Goal: Communication & Community: Participate in discussion

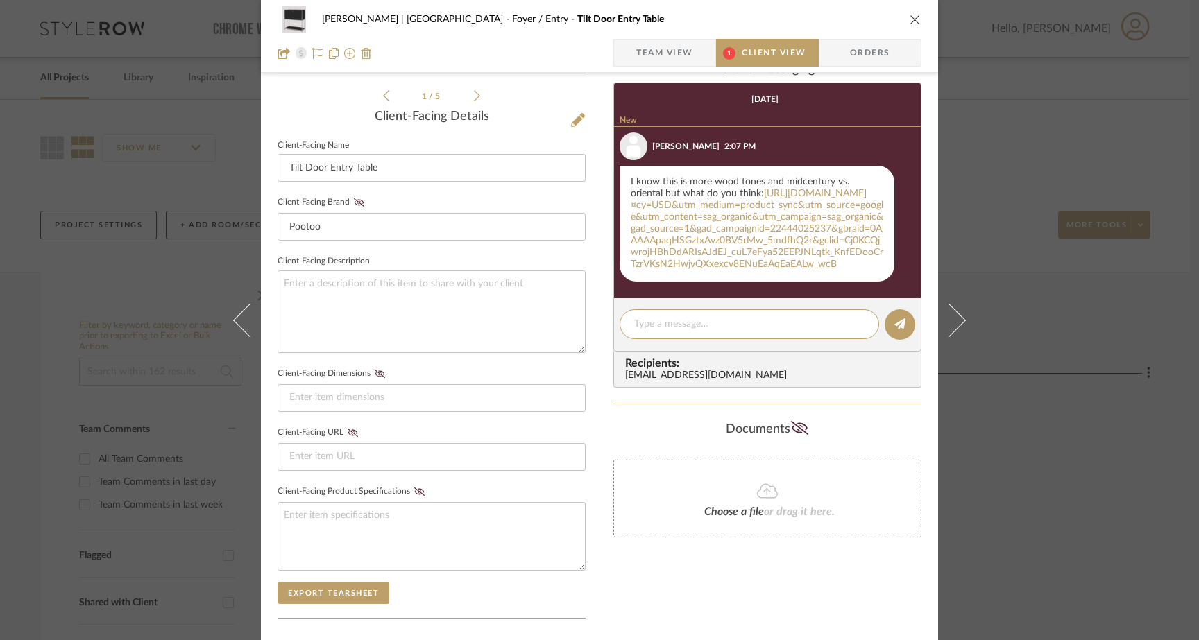
scroll to position [352, 0]
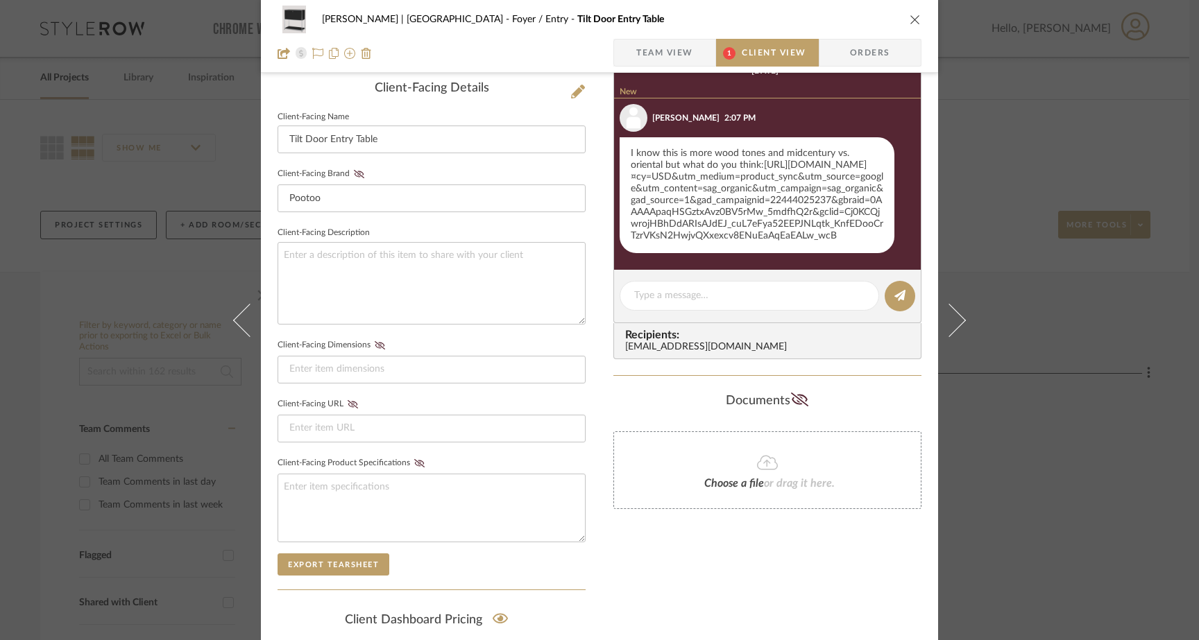
click at [710, 192] on link "[URL][DOMAIN_NAME]¤cy=USD&utm_medium=product_sync&utm_source=google&utm_content…" at bounding box center [757, 200] width 253 height 80
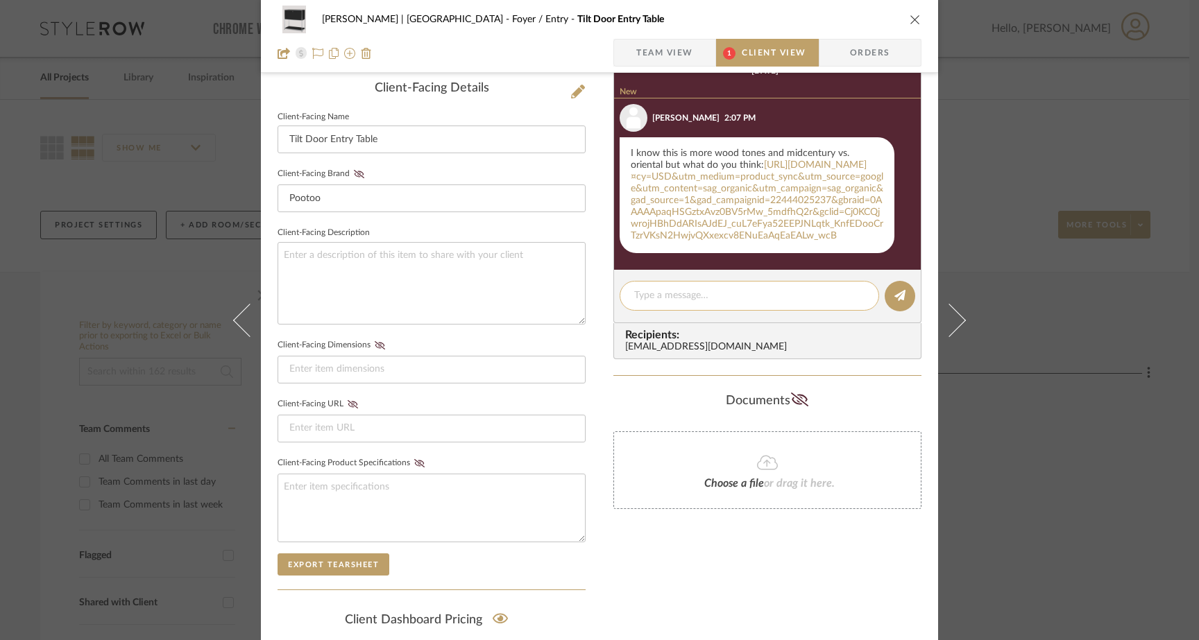
click at [662, 303] on textarea at bounding box center [749, 296] width 230 height 15
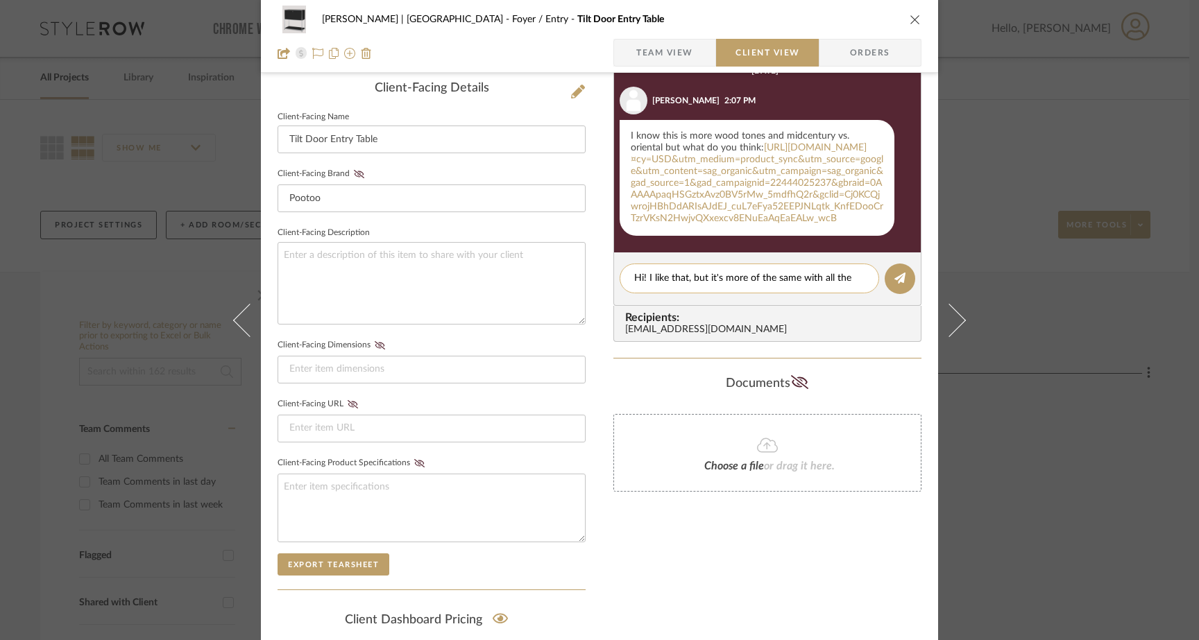
scroll to position [0, 0]
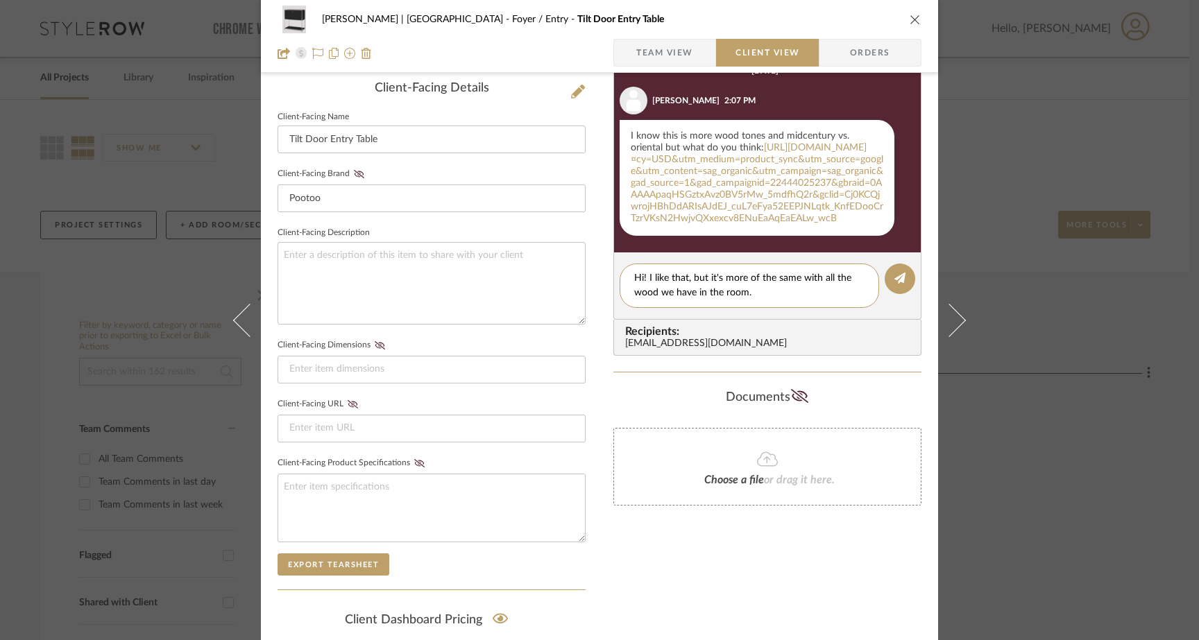
drag, startPoint x: 685, startPoint y: 305, endPoint x: 714, endPoint y: 343, distance: 48.0
click at [708, 320] on editor-of-message "Hi! I like that, but it's more of the same with all the wood we have in the roo…" at bounding box center [767, 286] width 308 height 67
click at [683, 300] on textarea "Hi! I like that, but it's more of the same with all the wood we have in the roo…" at bounding box center [749, 285] width 230 height 29
drag, startPoint x: 678, startPoint y: 305, endPoint x: 650, endPoint y: 303, distance: 27.8
click at [650, 300] on textarea "Hi! I like that, but it's more of the same with all the wood we have in the roo…" at bounding box center [749, 285] width 230 height 29
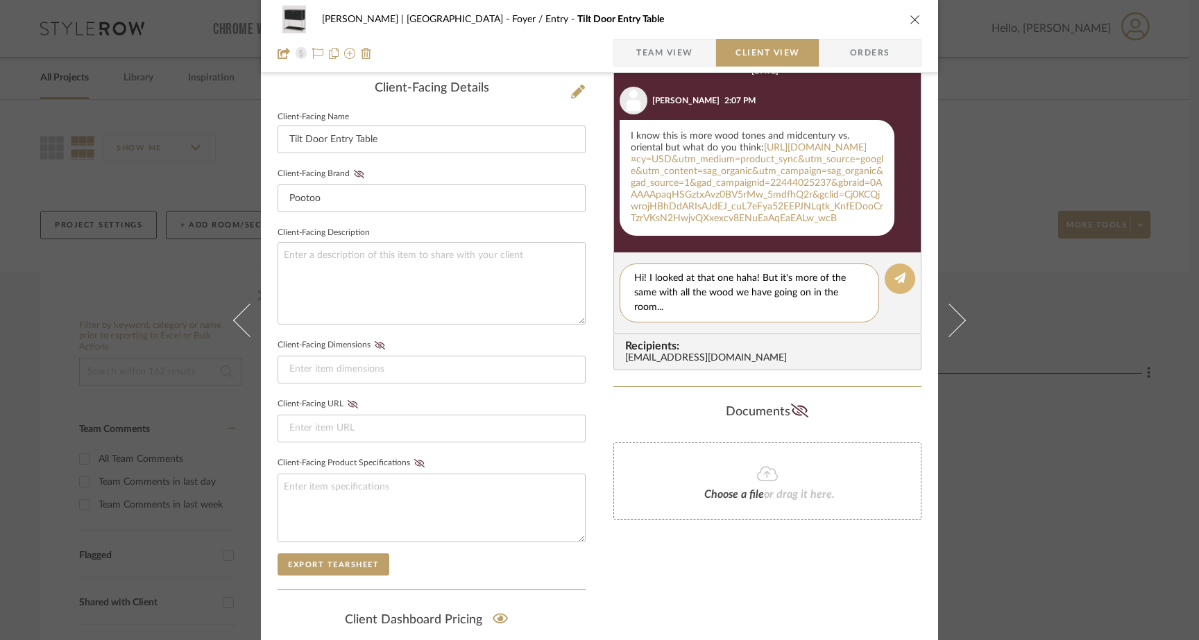
type textarea "Hi! I looked at that one haha! But it's more of the same with all the wood we h…"
click at [900, 294] on button at bounding box center [899, 279] width 31 height 31
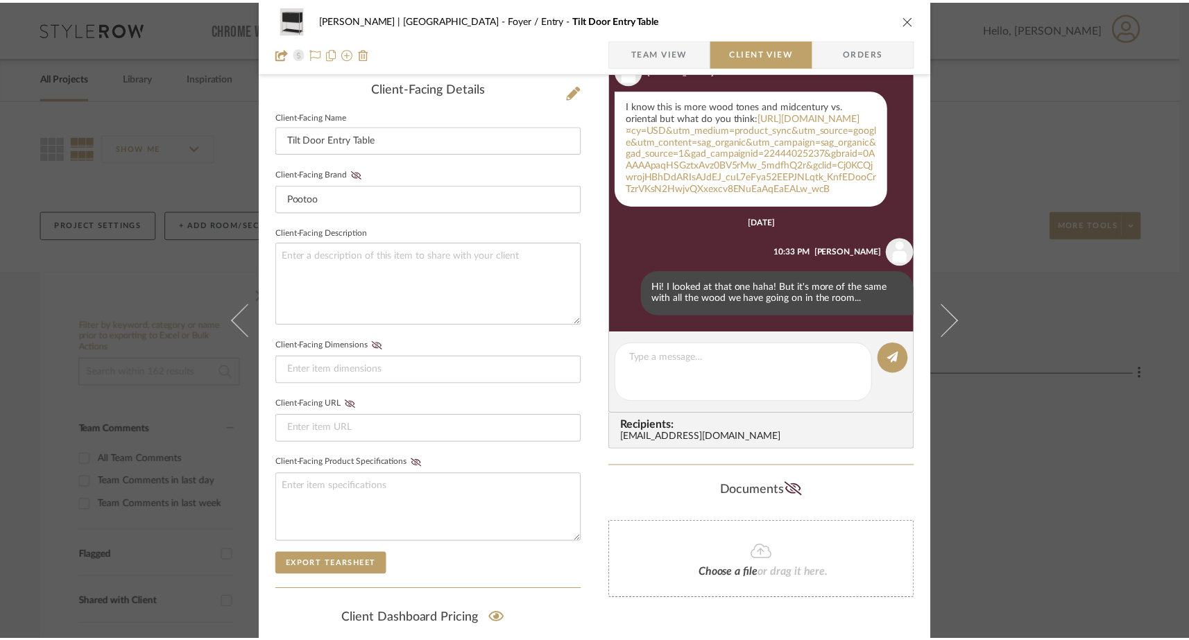
scroll to position [53, 0]
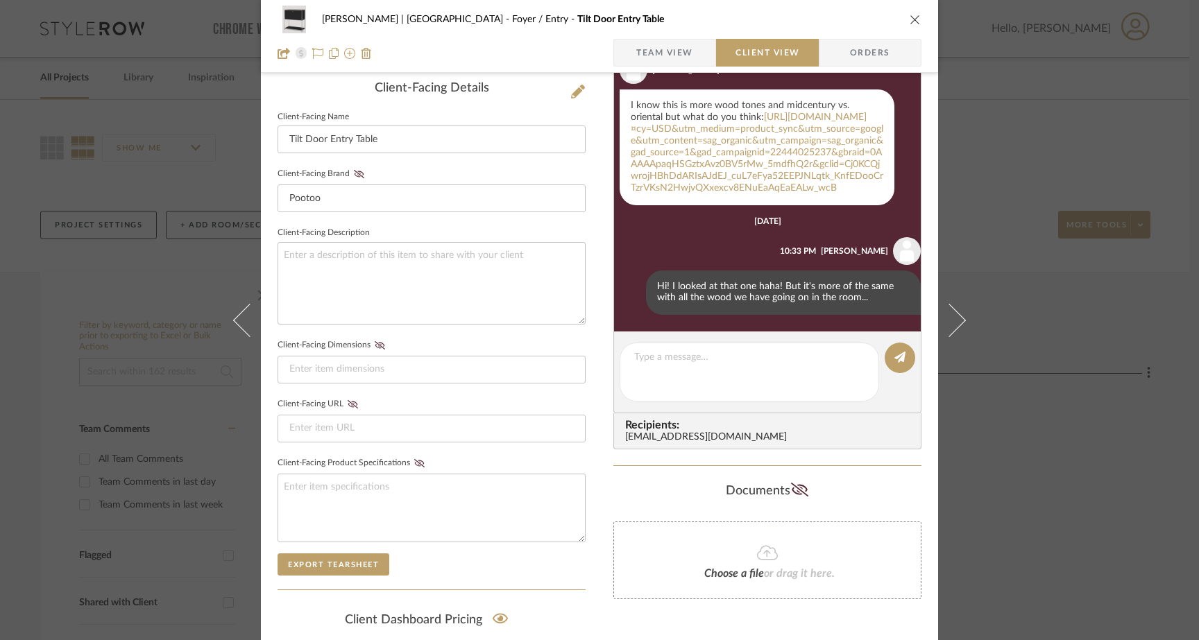
click at [909, 19] on icon "close" at bounding box center [914, 19] width 11 height 11
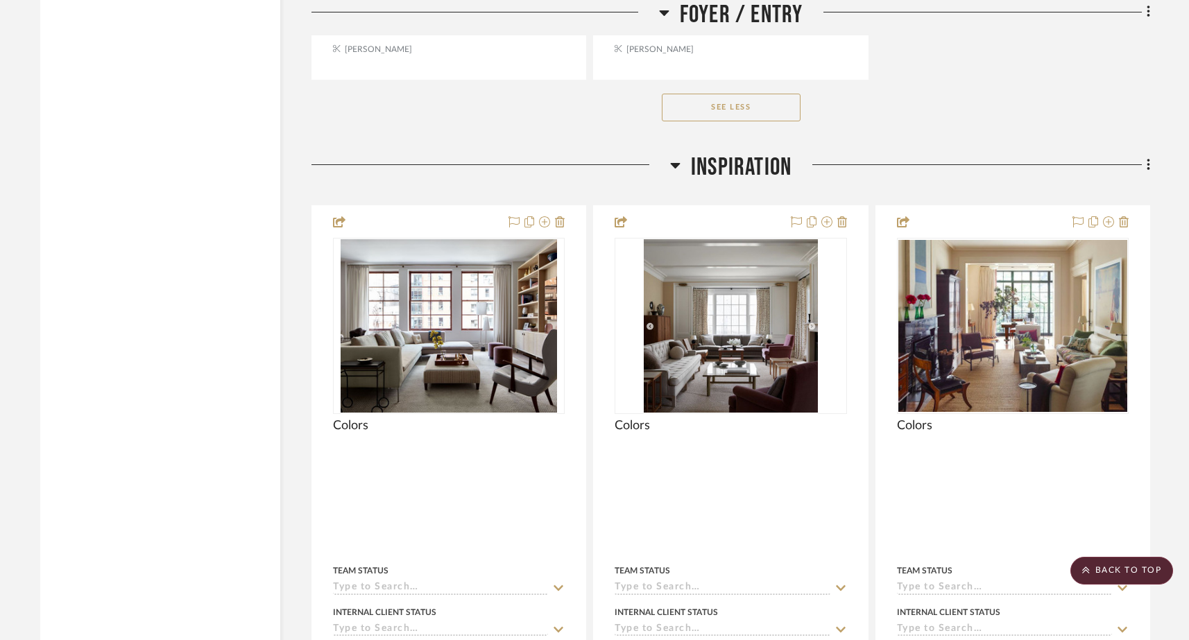
scroll to position [3469, 0]
